Goal: Navigation & Orientation: Find specific page/section

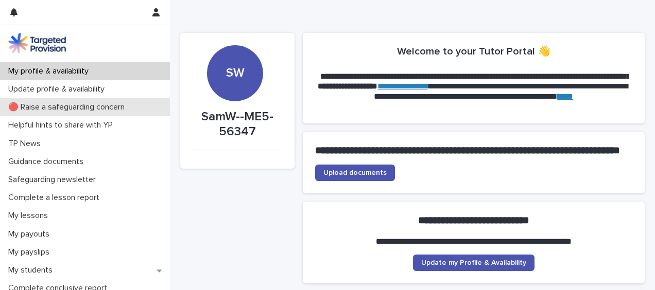
click at [111, 107] on p "🔴 Raise a safeguarding concern" at bounding box center [68, 107] width 129 height 10
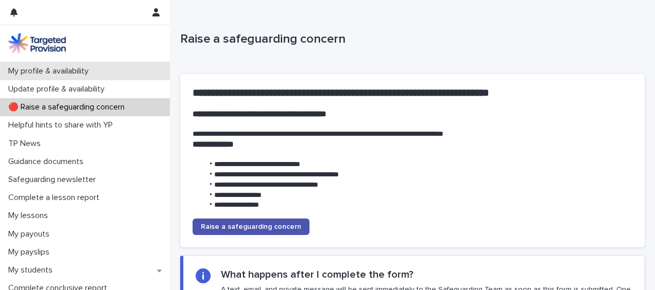
click at [87, 66] on p "My profile & availability" at bounding box center [50, 71] width 93 height 10
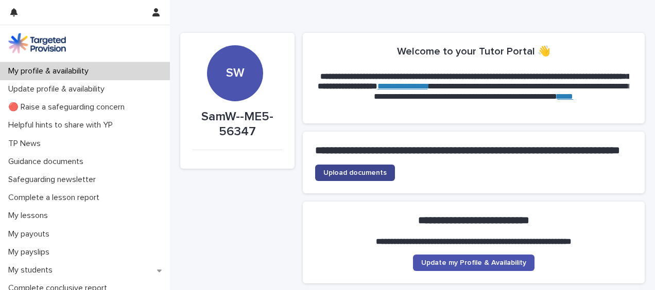
click at [368, 177] on span "Upload documents" at bounding box center [354, 172] width 63 height 7
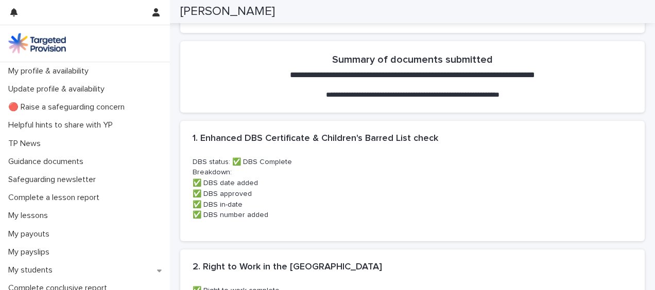
scroll to position [75, 0]
